Goal: Information Seeking & Learning: Learn about a topic

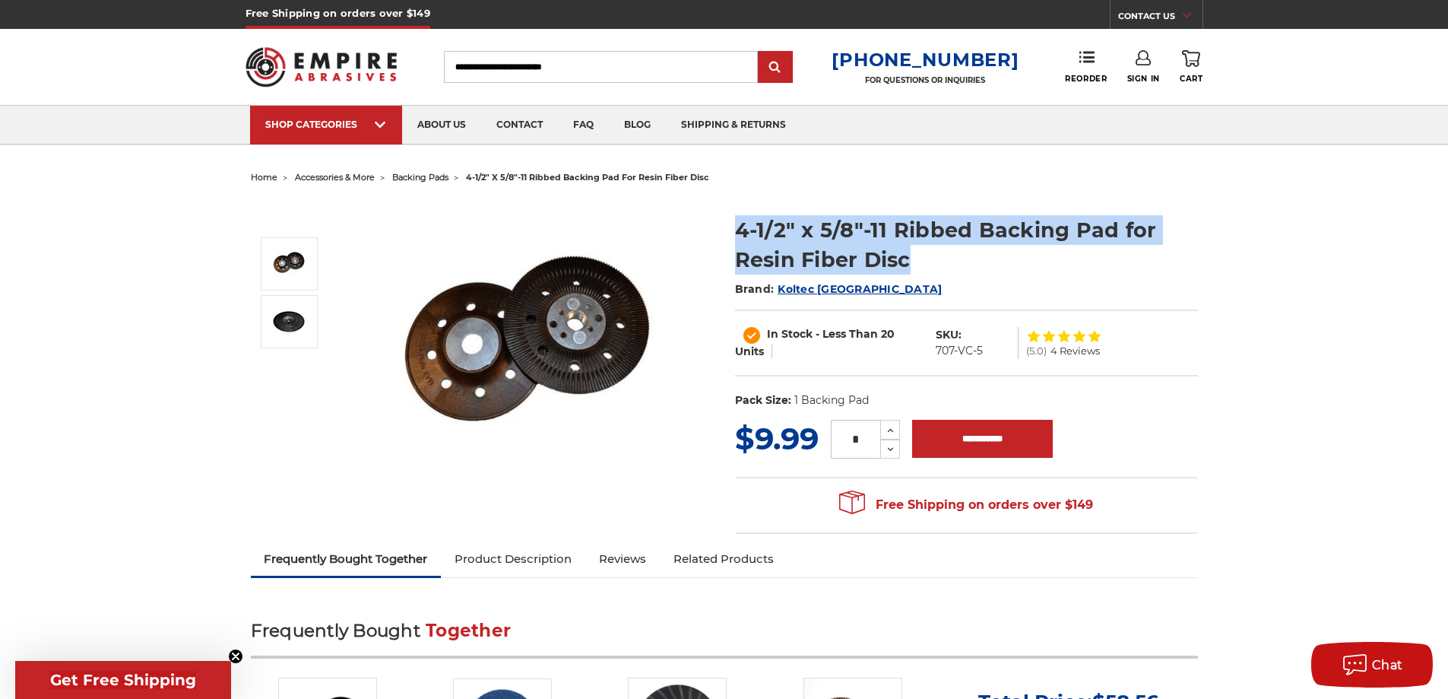
drag, startPoint x: 736, startPoint y: 228, endPoint x: 1009, endPoint y: 258, distance: 274.6
click at [1009, 258] on h1 "4-1/2" x 5/8"-11 Ribbed Backing Pad for Resin Fiber Disc" at bounding box center [966, 244] width 463 height 59
drag, startPoint x: 902, startPoint y: 258, endPoint x: 724, endPoint y: 236, distance: 179.2
click at [724, 236] on section "4-1/2" x 5/8"-11 Ribbed Backing Pad for Resin Fiber Disc Brand: Koltec USA In S…" at bounding box center [966, 307] width 484 height 217
